Goal: Task Accomplishment & Management: Use online tool/utility

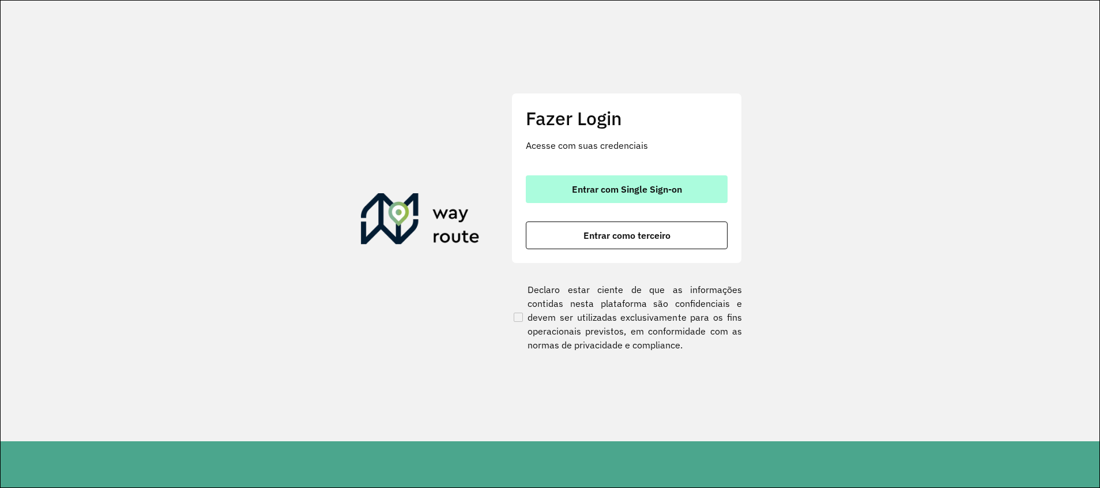
click at [660, 183] on font "Entrar com Single Sign-on" at bounding box center [627, 189] width 110 height 12
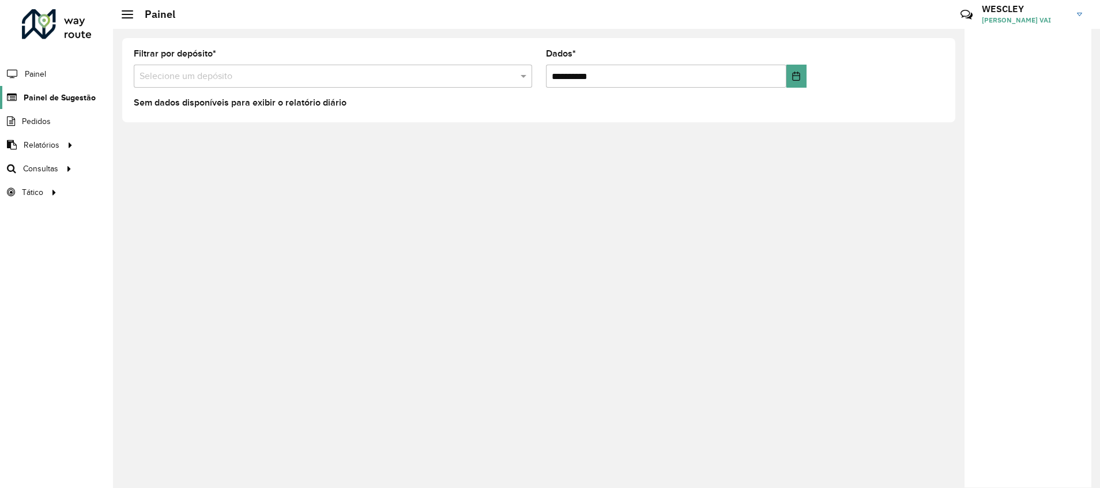
click at [55, 100] on span "Painel de Sugestão" at bounding box center [60, 98] width 72 height 12
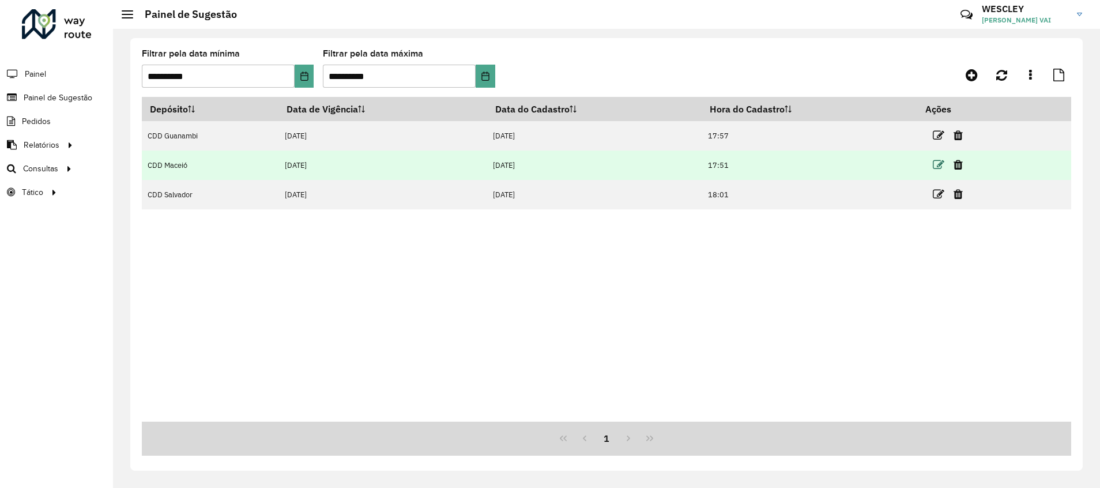
click at [937, 165] on icon at bounding box center [939, 165] width 12 height 12
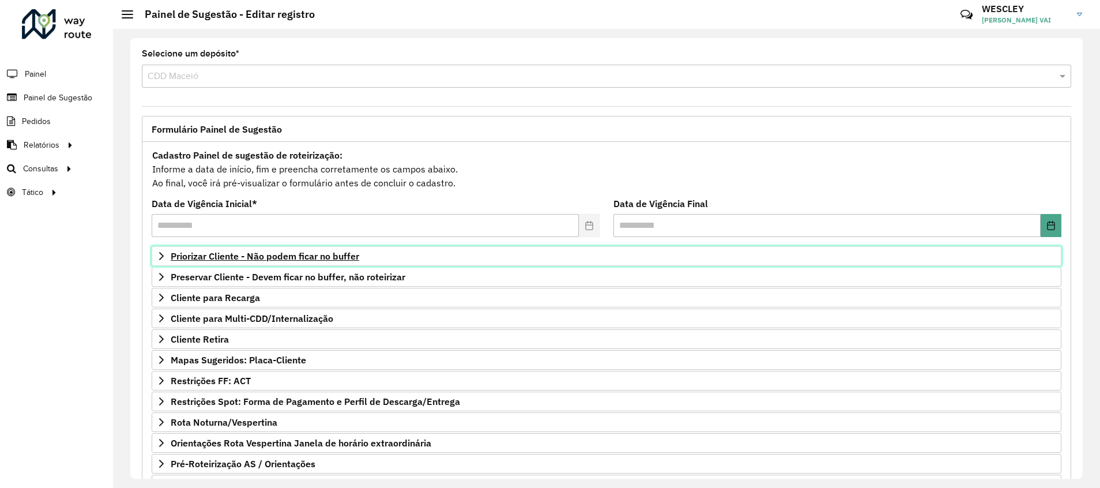
click at [255, 257] on span "Priorizar Cliente - Não podem ficar no buffer" at bounding box center [265, 255] width 188 height 9
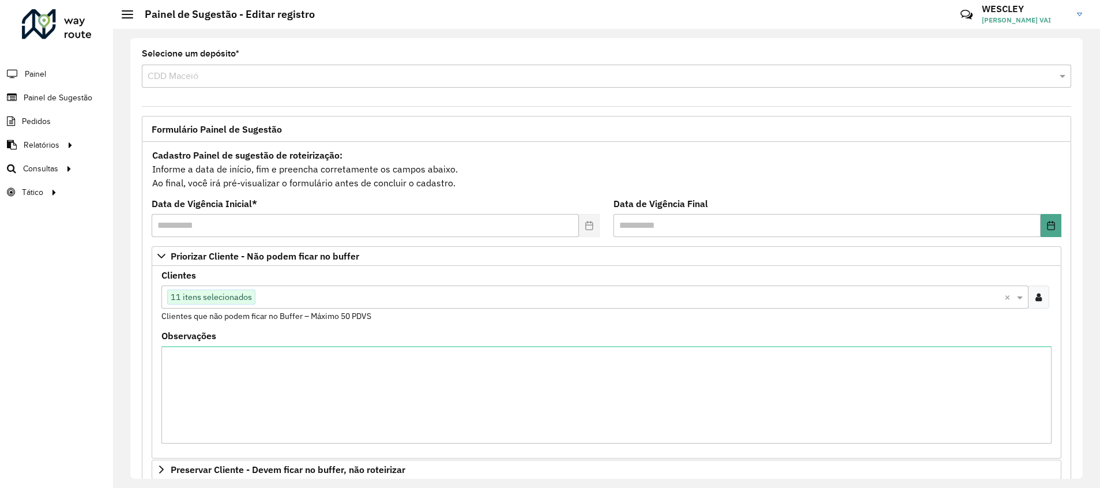
click at [307, 300] on input "text" at bounding box center [629, 297] width 749 height 14
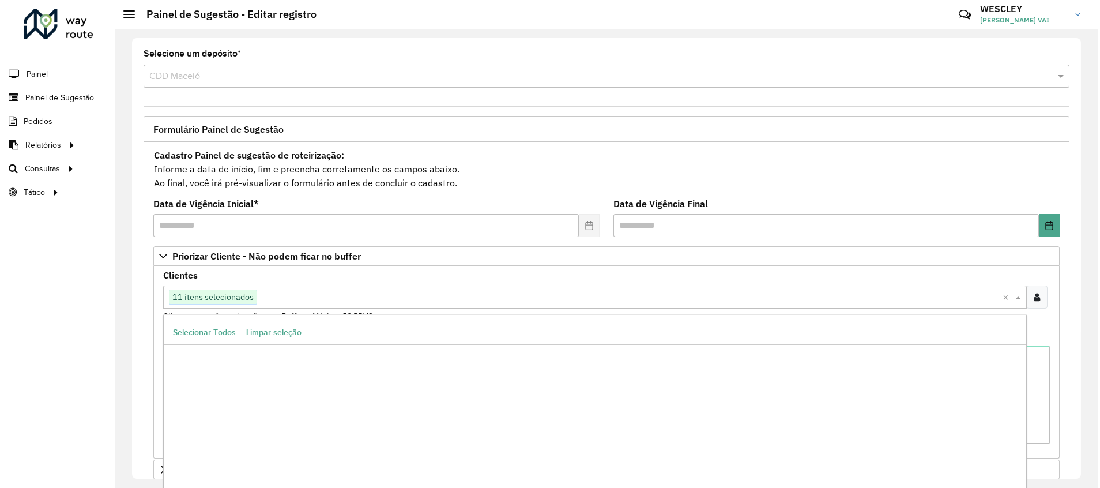
scroll to position [83582, 0]
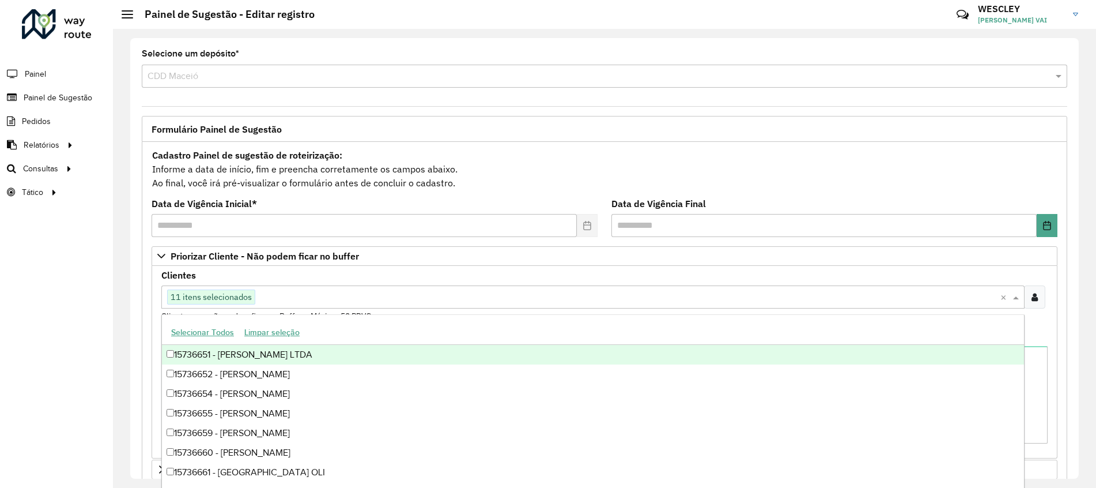
paste input "*****"
type input "*****"
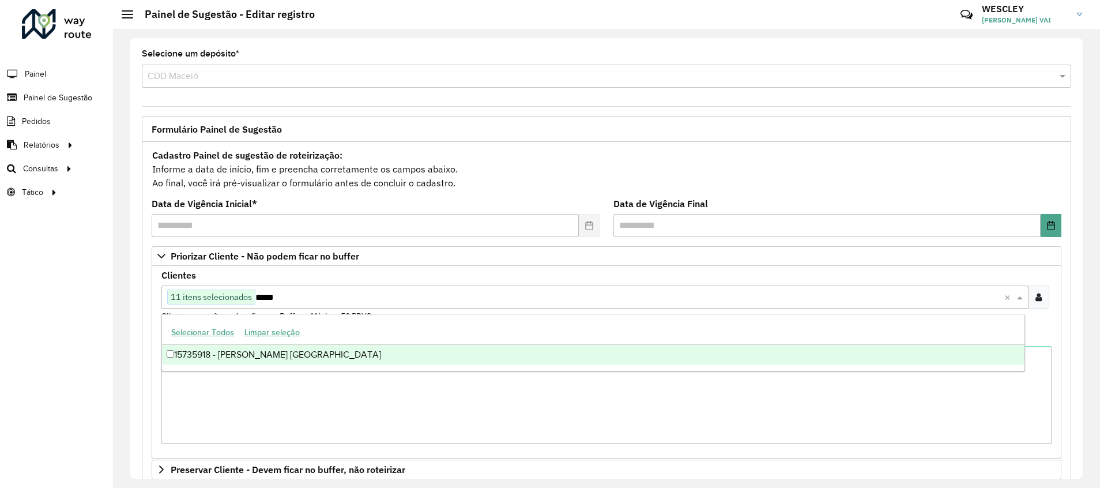
click at [305, 352] on font "15735918 - MARIA I.M.P. CAMARA" at bounding box center [277, 354] width 207 height 10
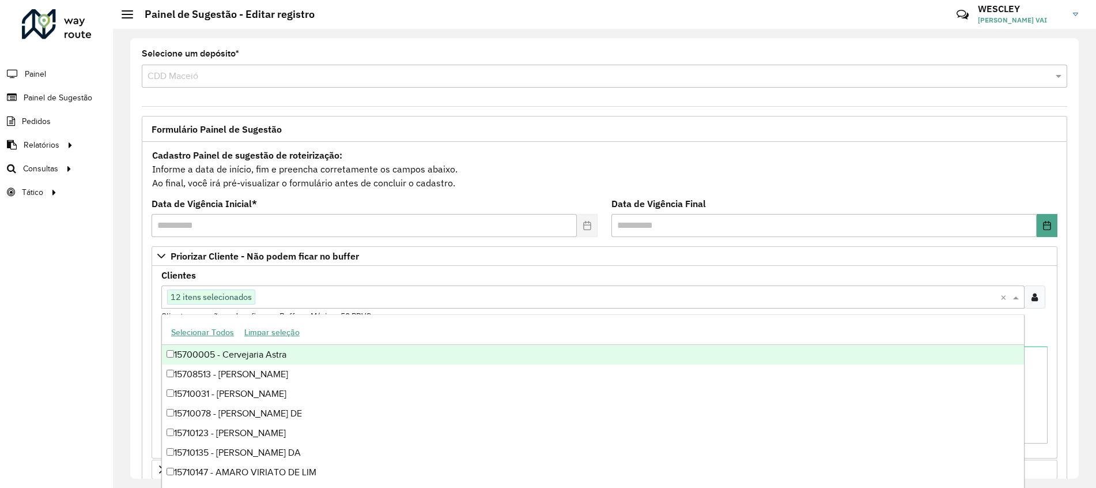
click at [668, 150] on div "Cadastro Painel de sugestão de roteirização: Informe a data de início, fim e pr…" at bounding box center [605, 169] width 906 height 43
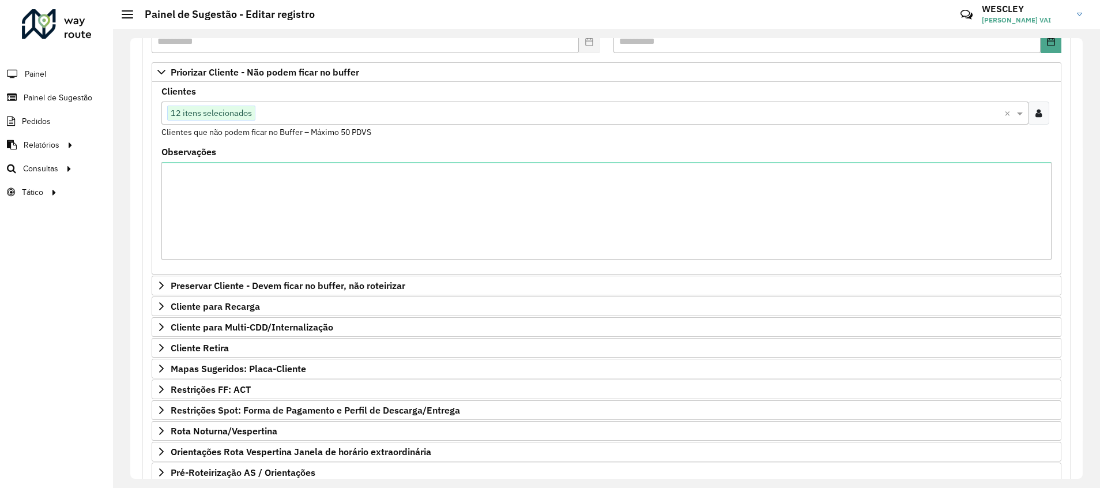
scroll to position [280, 0]
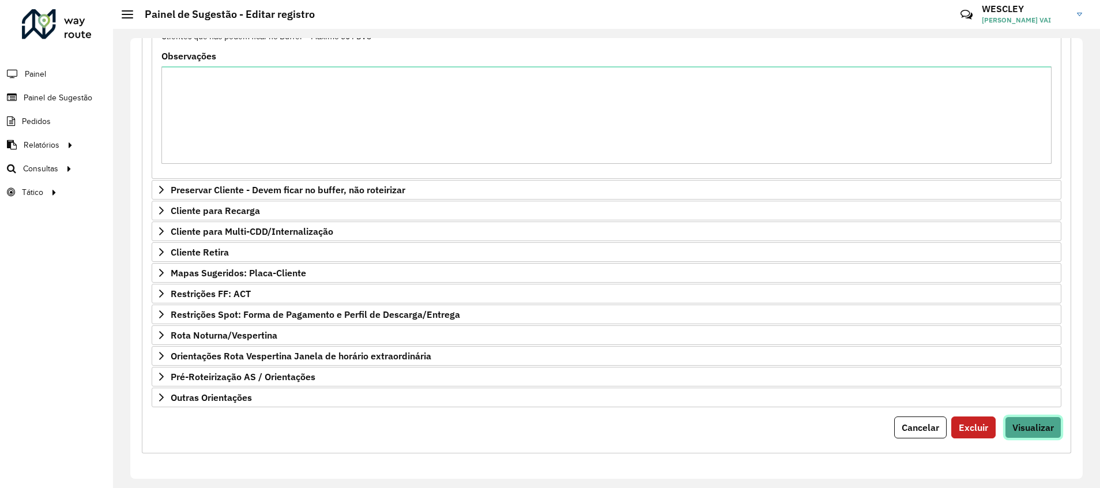
click at [1039, 432] on span "Visualizar" at bounding box center [1032, 427] width 41 height 12
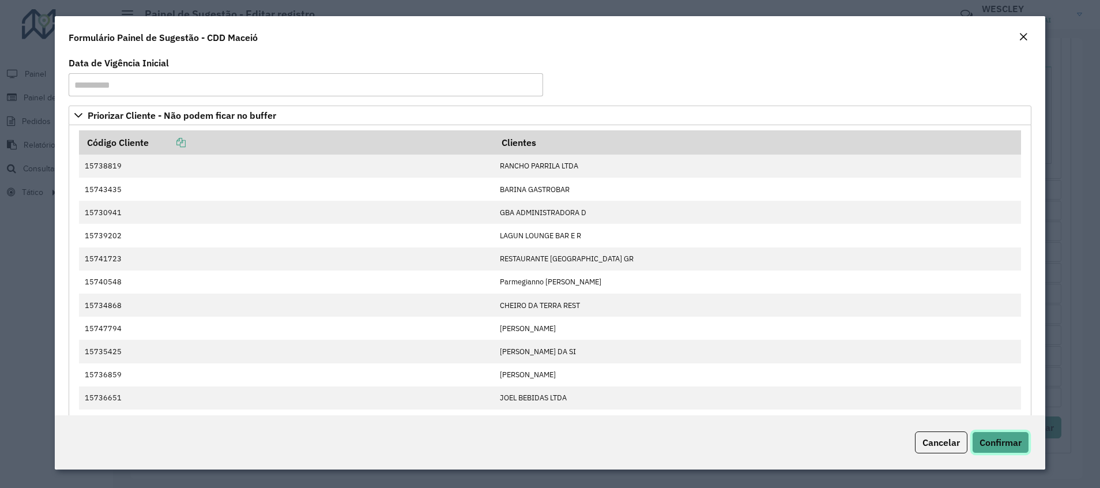
click at [1013, 444] on span "Confirmar" at bounding box center [1000, 442] width 42 height 12
